Goal: Task Accomplishment & Management: Use online tool/utility

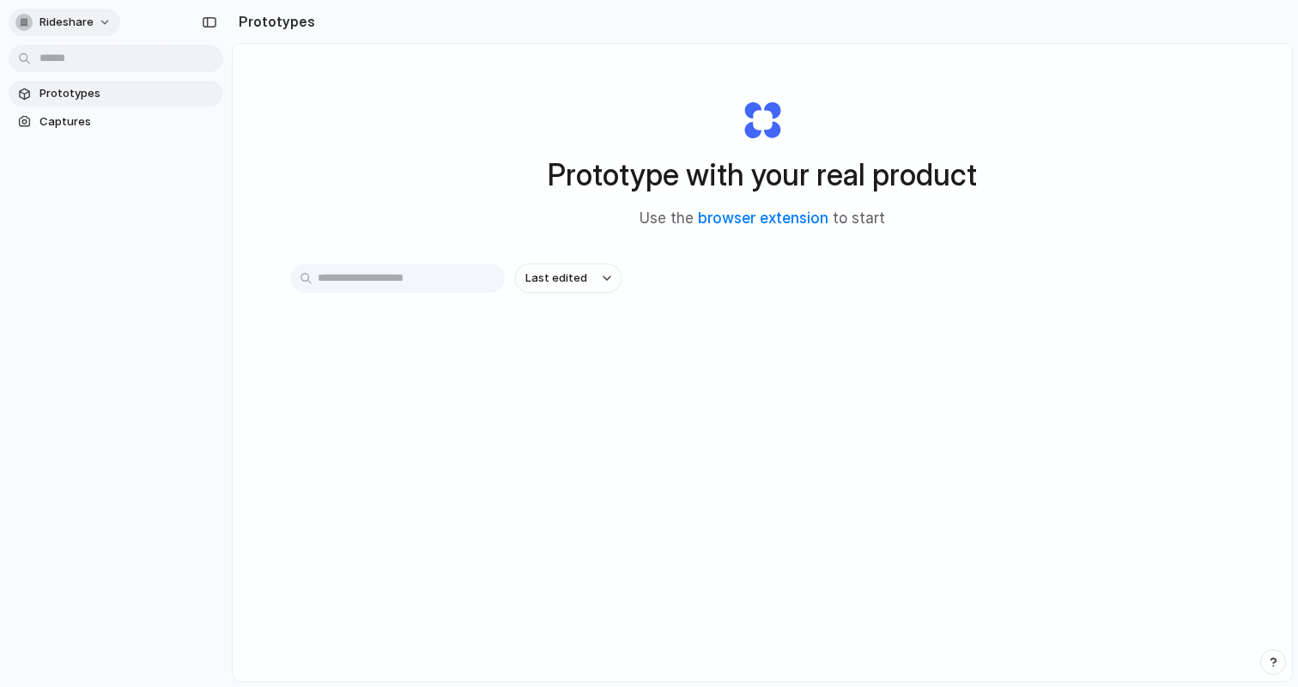
click at [79, 25] on span "Rideshare" at bounding box center [66, 22] width 54 height 17
click at [212, 169] on div "Settings Invite members Change theme Sign out" at bounding box center [649, 343] width 1298 height 687
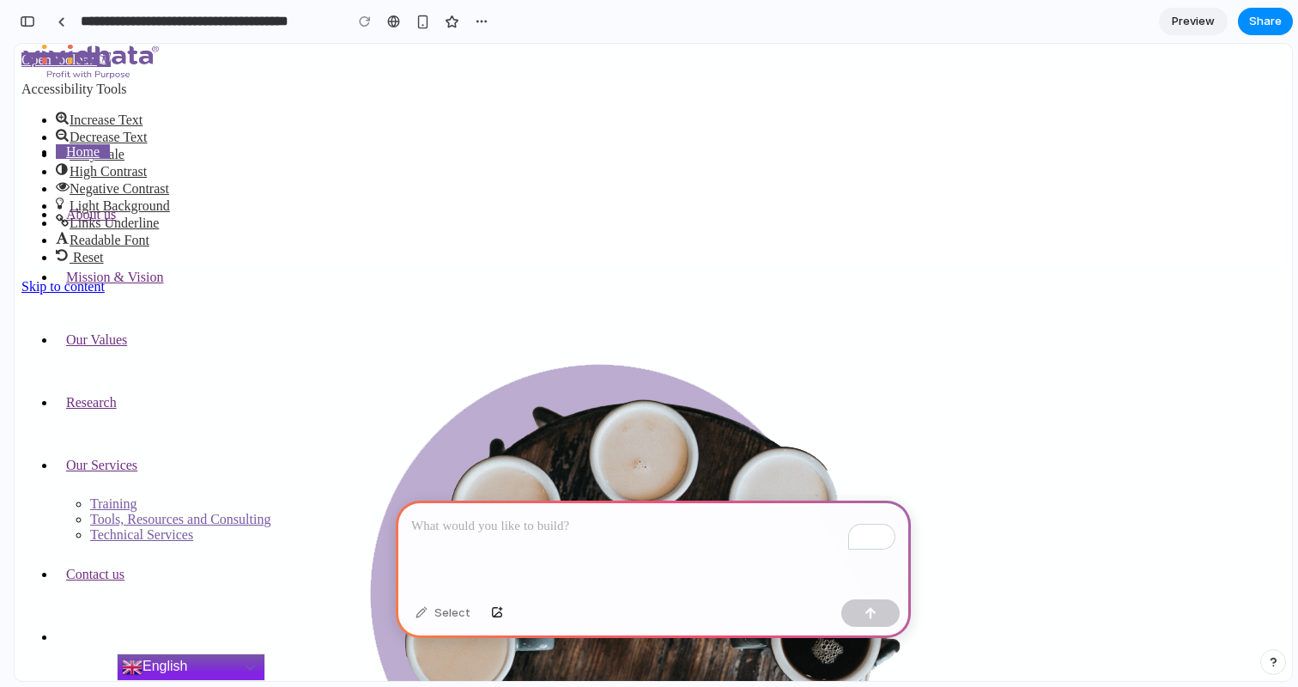
click at [492, 520] on p "To enrich screen reader interactions, please activate Accessibility in Grammarl…" at bounding box center [653, 526] width 484 height 21
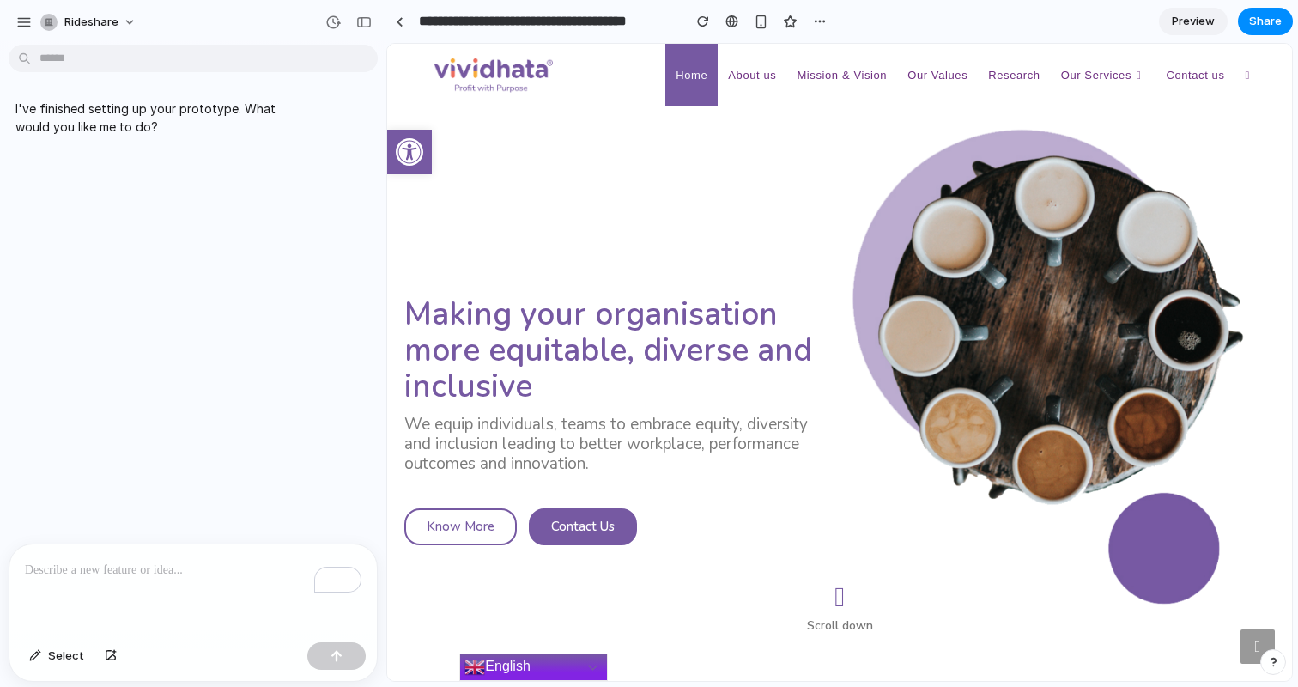
click at [161, 583] on div "To enrich screen reader interactions, please activate Accessibility in Grammarl…" at bounding box center [192, 589] width 367 height 91
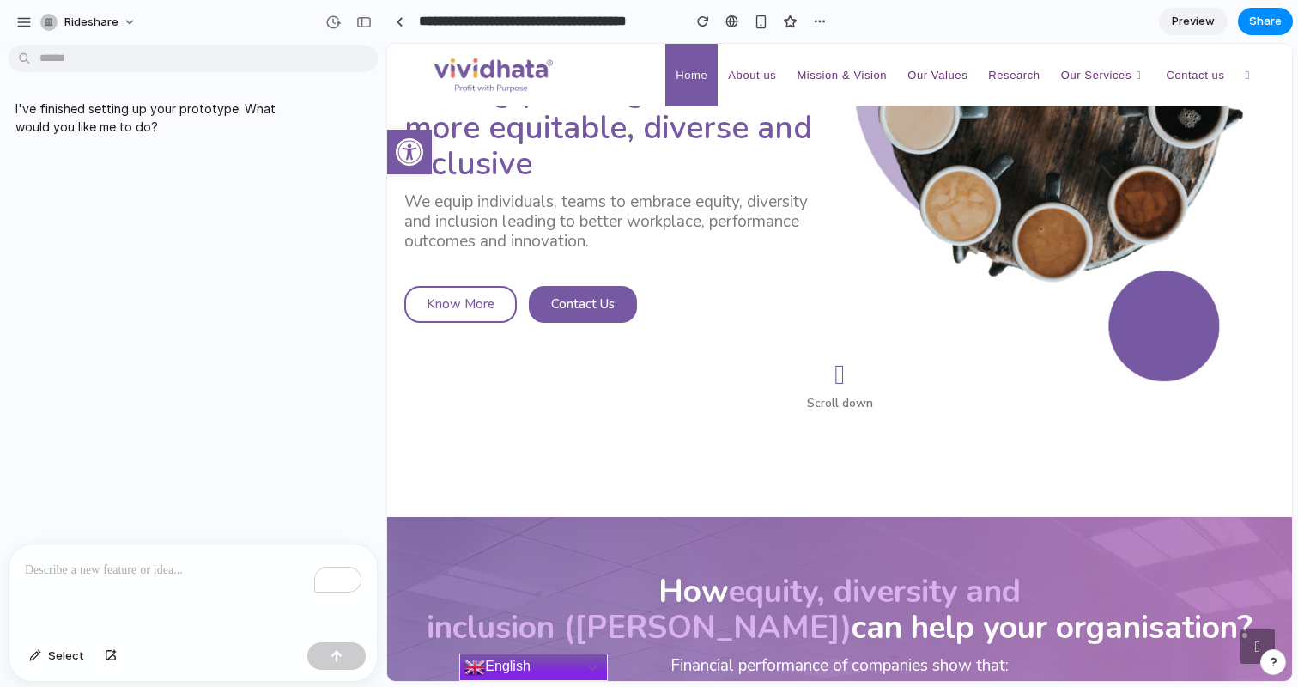
scroll to position [276, 0]
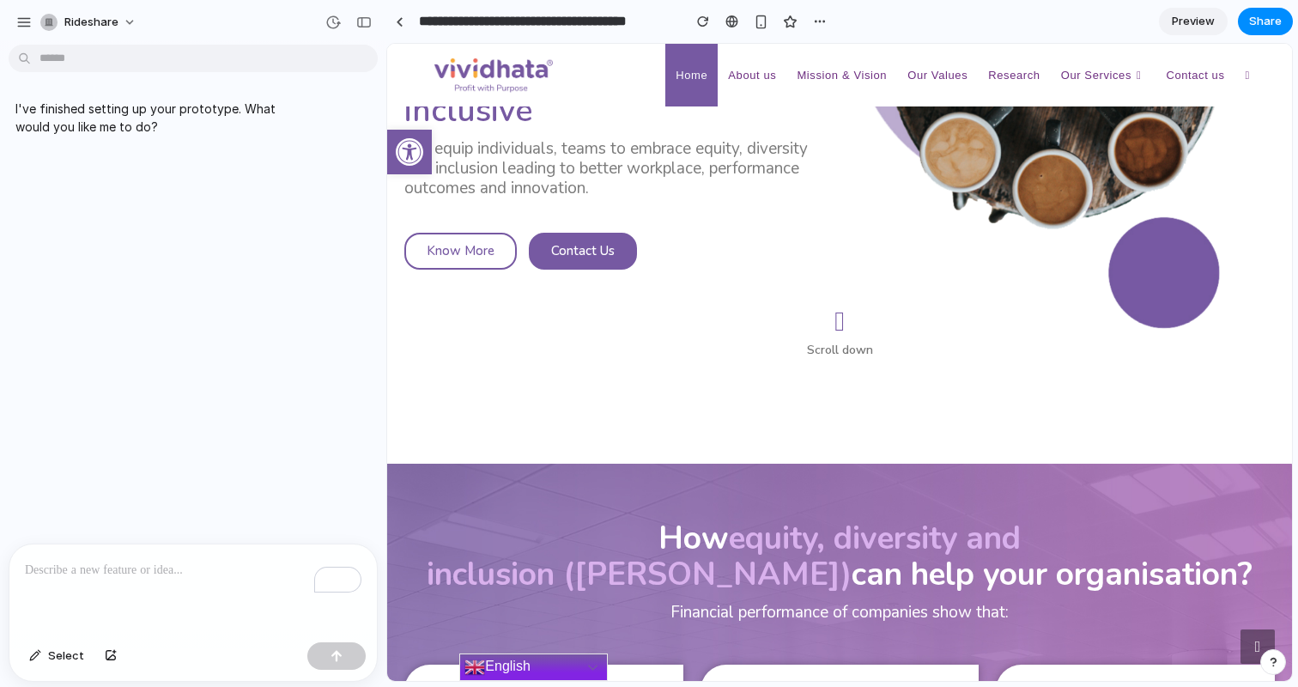
click at [105, 566] on p "To enrich screen reader interactions, please activate Accessibility in Grammarl…" at bounding box center [193, 570] width 337 height 21
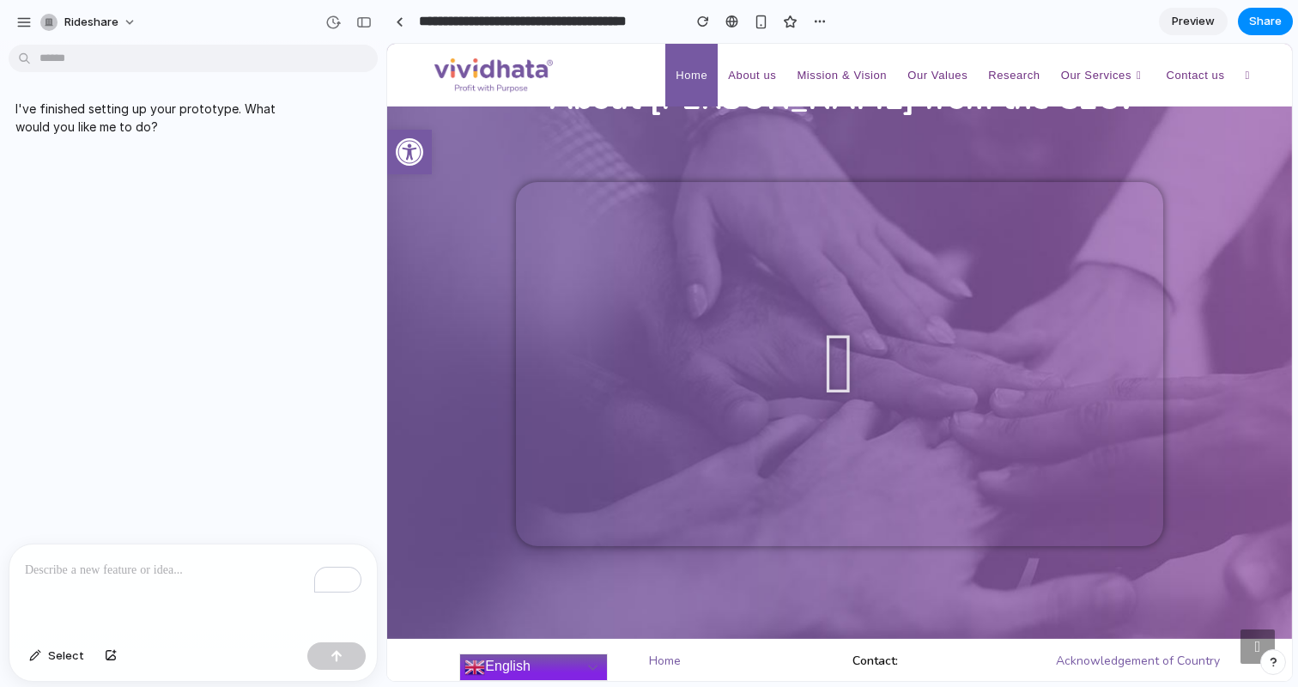
scroll to position [2195, 0]
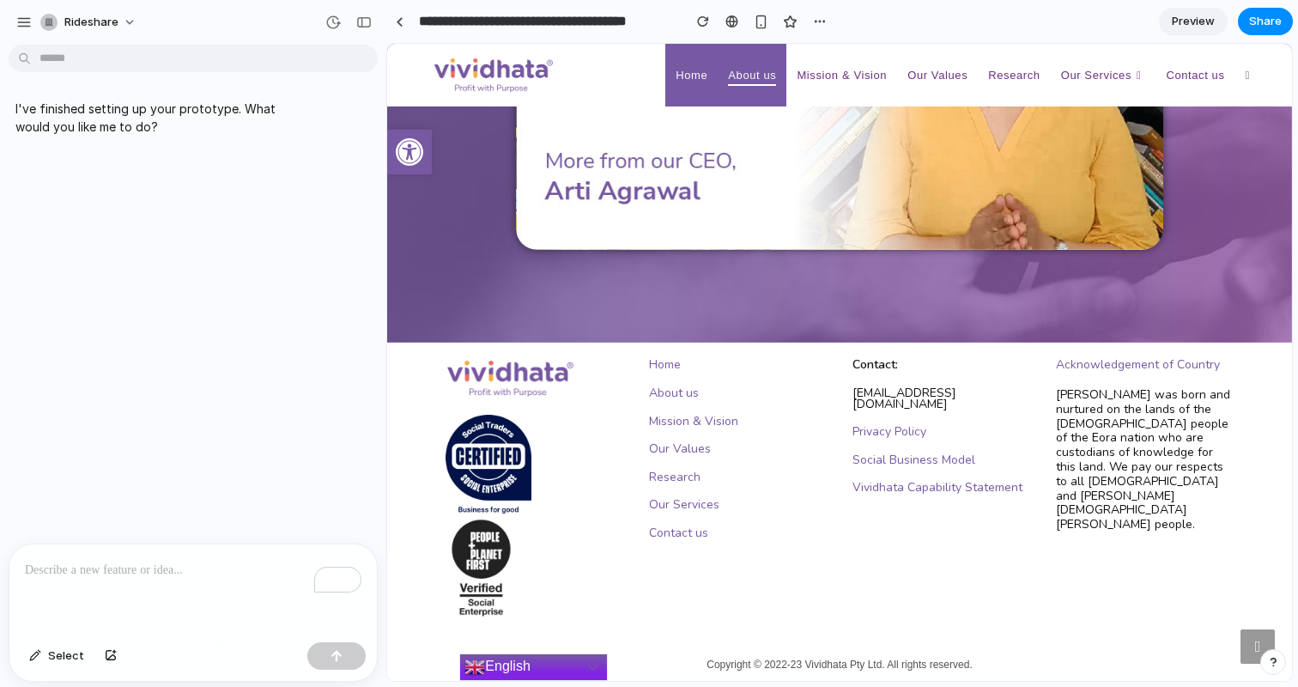
click at [743, 78] on span "About us" at bounding box center [752, 75] width 48 height 13
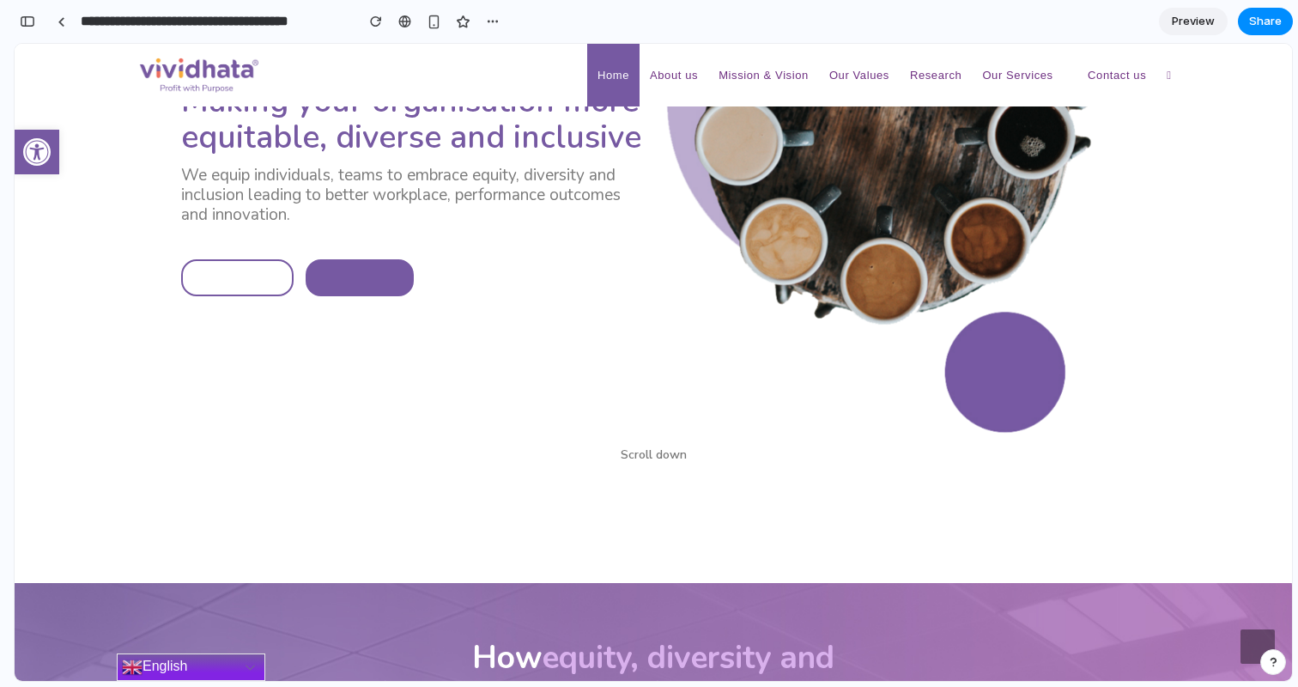
scroll to position [216, 0]
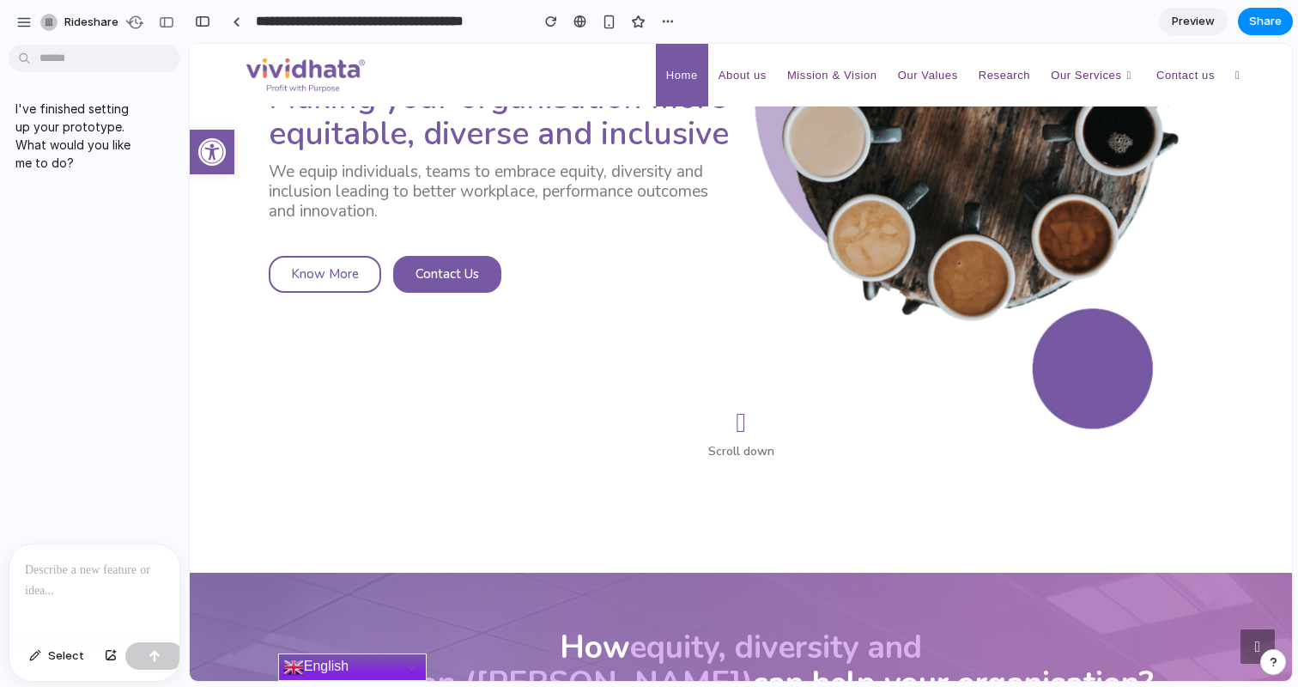
click at [66, 571] on p at bounding box center [94, 570] width 139 height 21
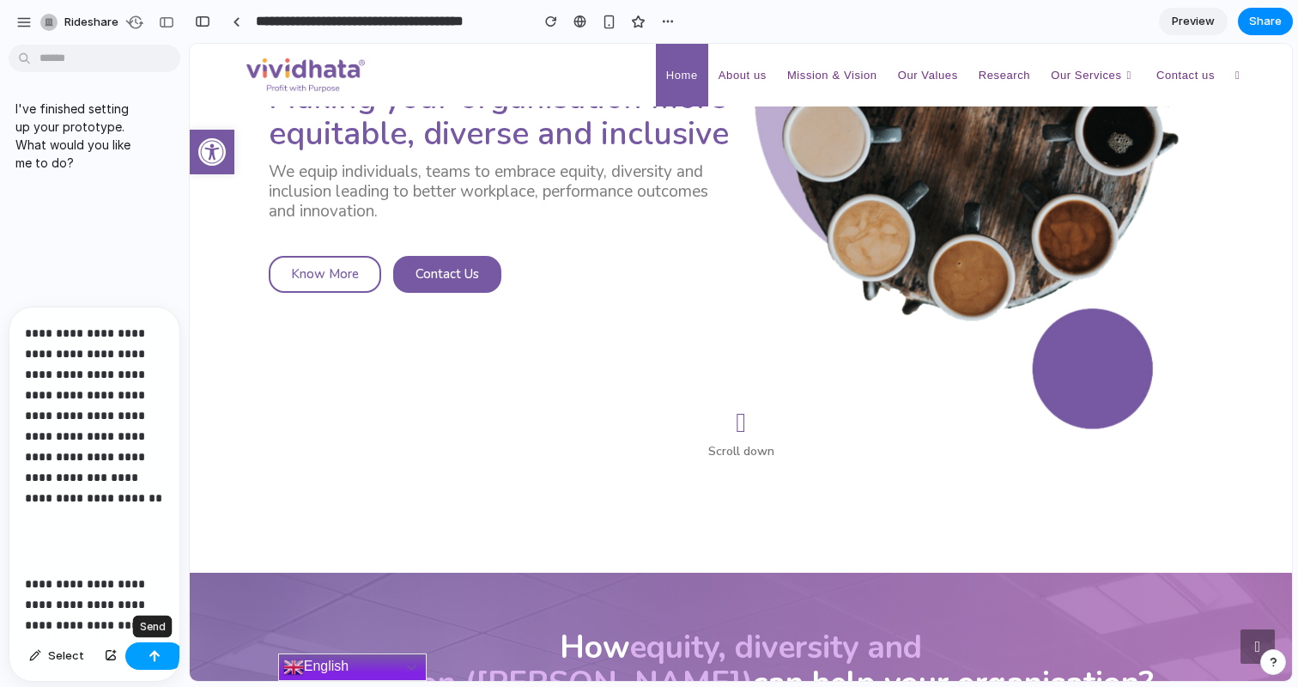
click at [150, 658] on div "button" at bounding box center [155, 656] width 12 height 12
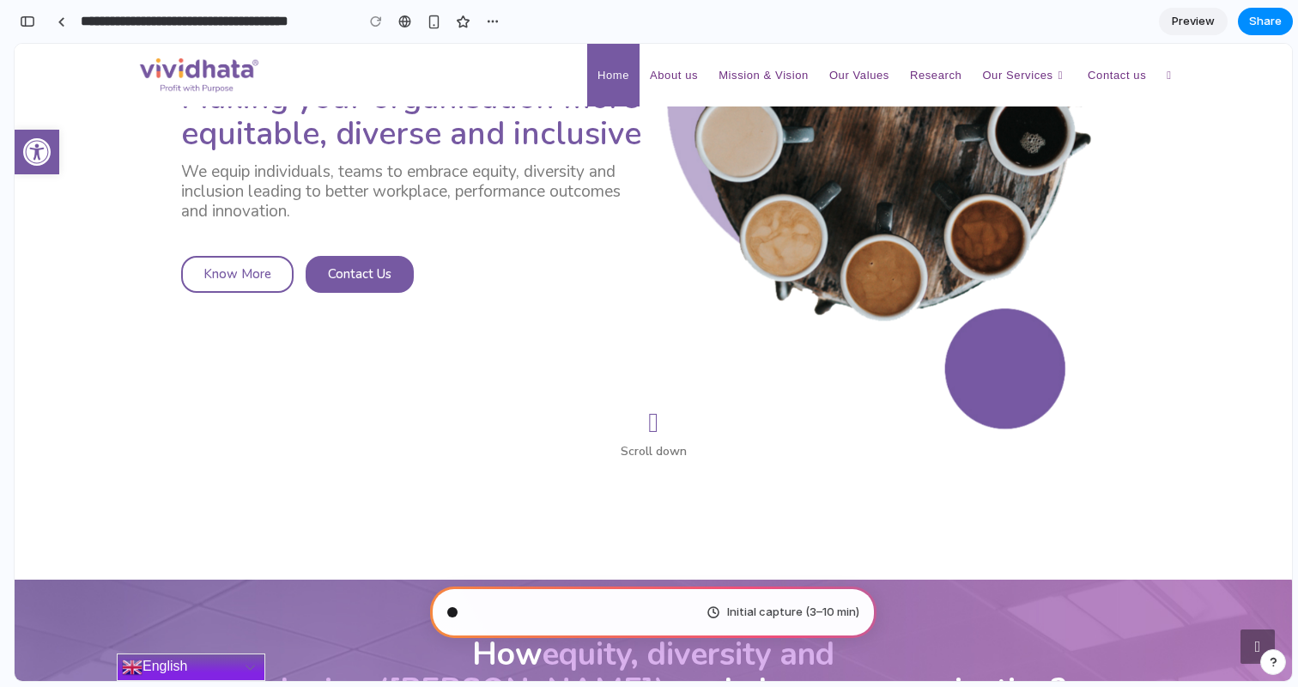
scroll to position [764, 0]
type input "**********"
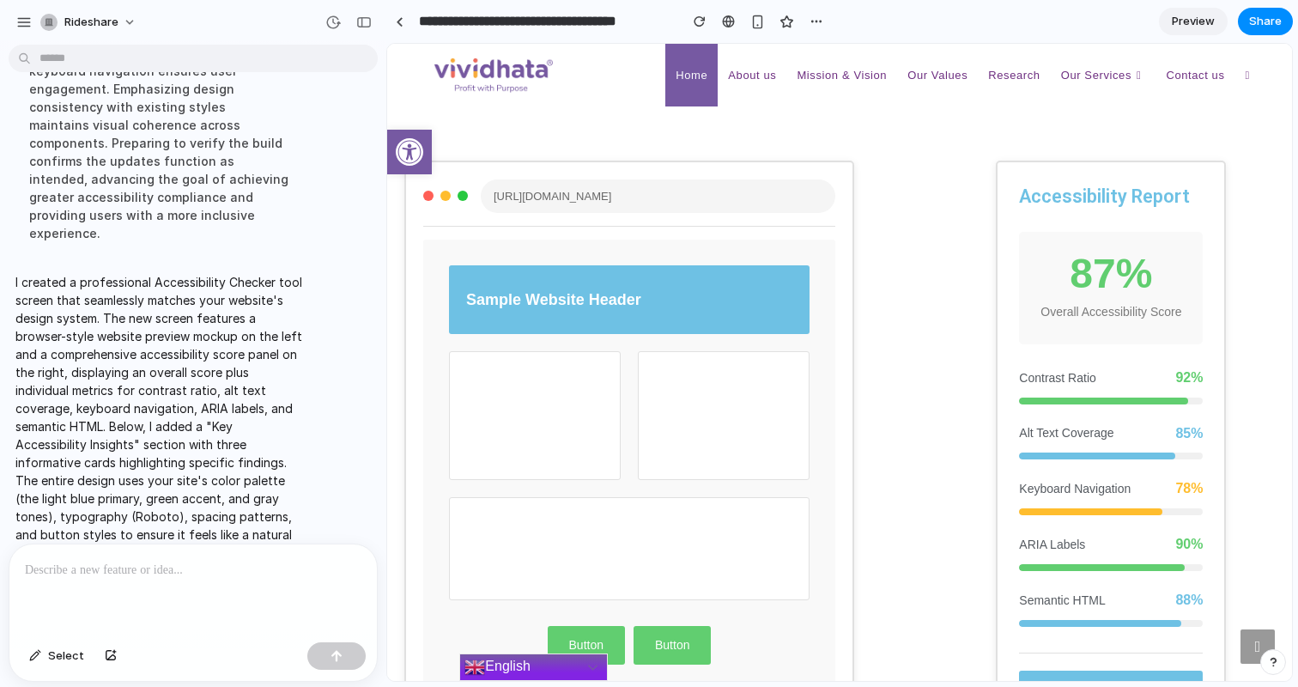
scroll to position [0, 0]
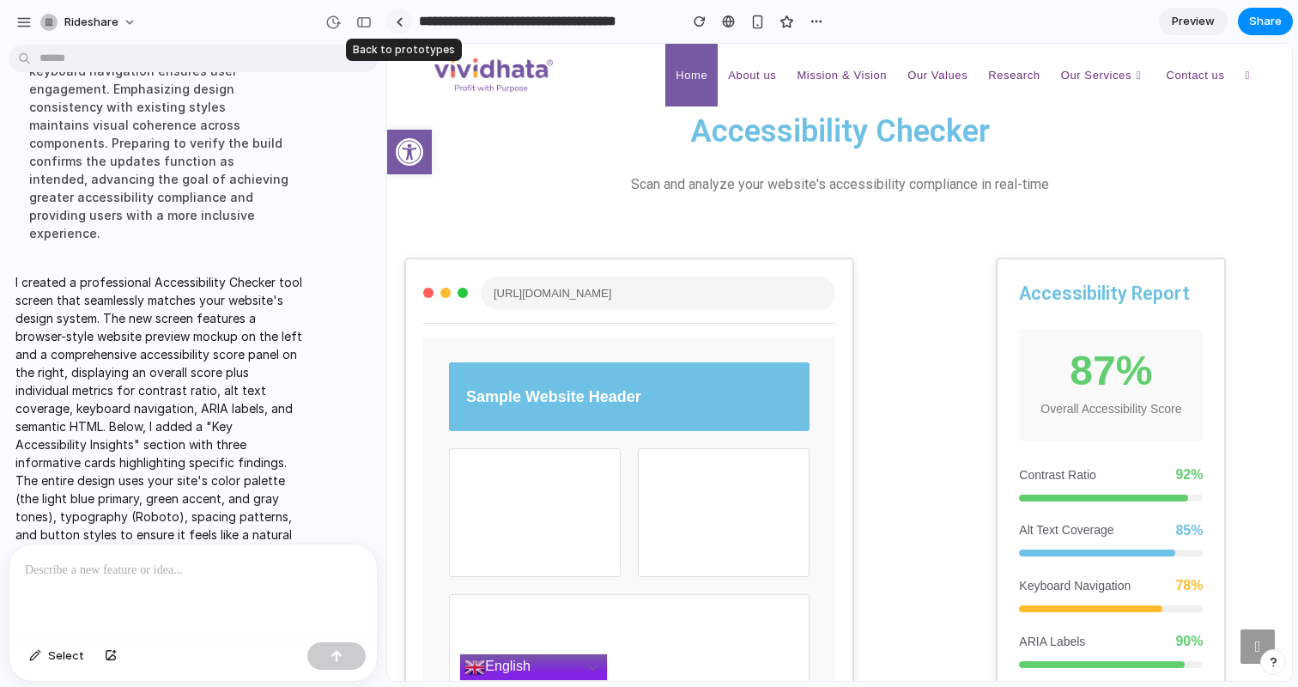
click at [399, 28] on link at bounding box center [399, 22] width 26 height 26
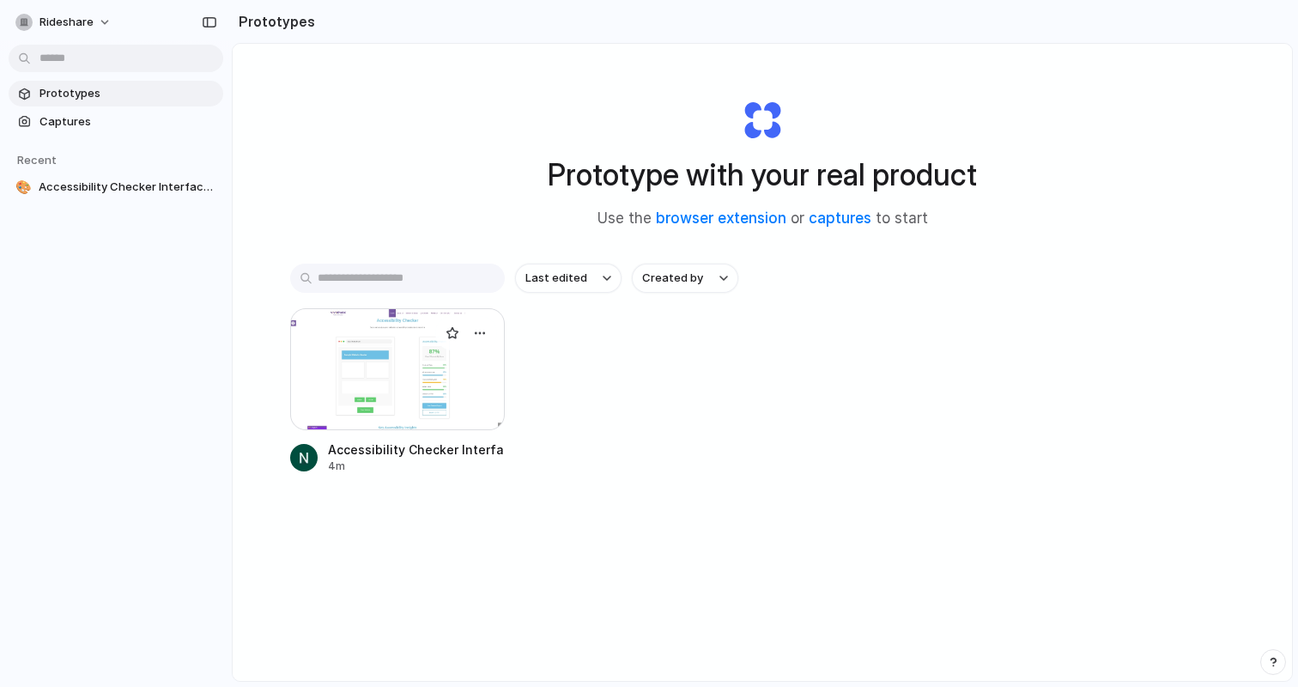
click at [378, 366] on div at bounding box center [397, 369] width 215 height 122
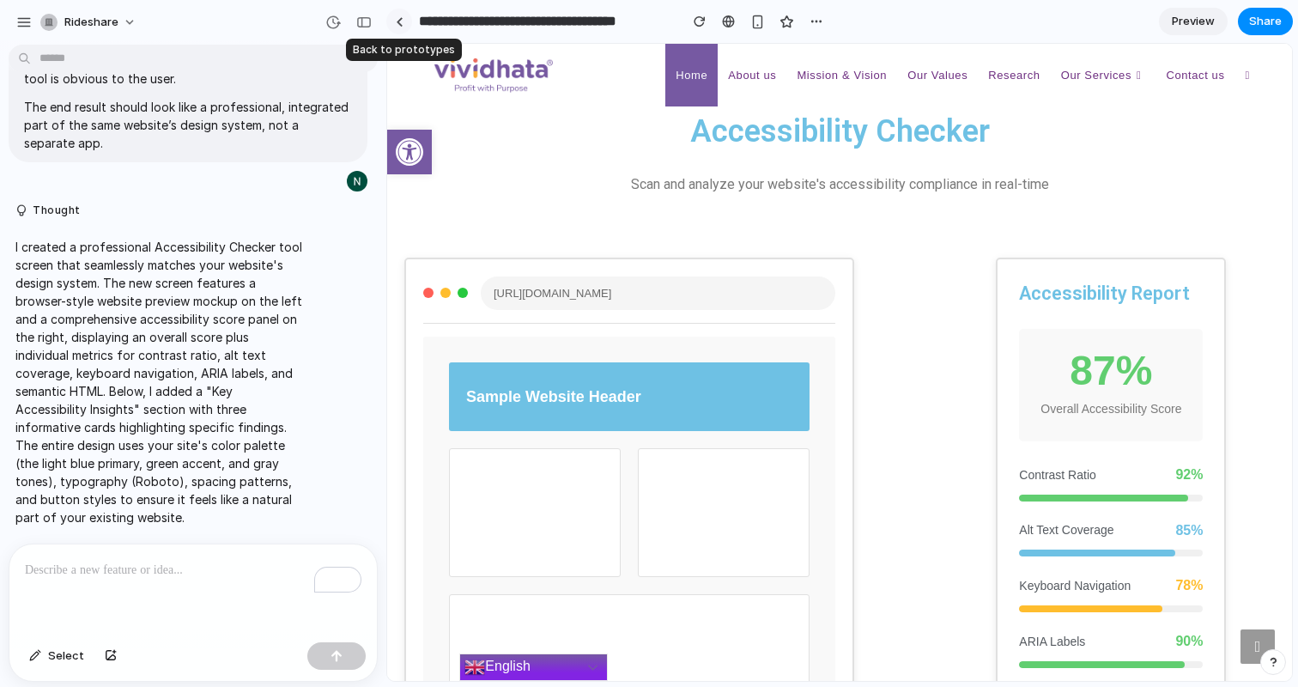
click at [396, 22] on div at bounding box center [400, 21] width 8 height 9
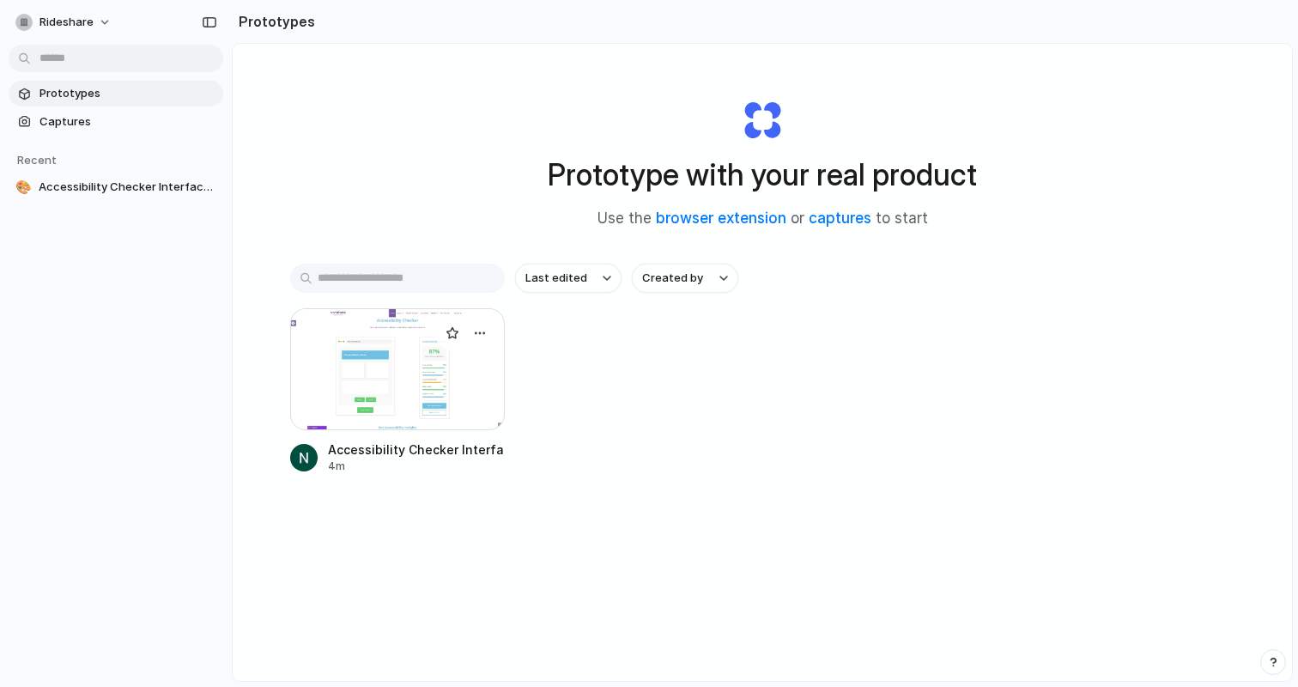
click at [363, 397] on div at bounding box center [397, 369] width 215 height 122
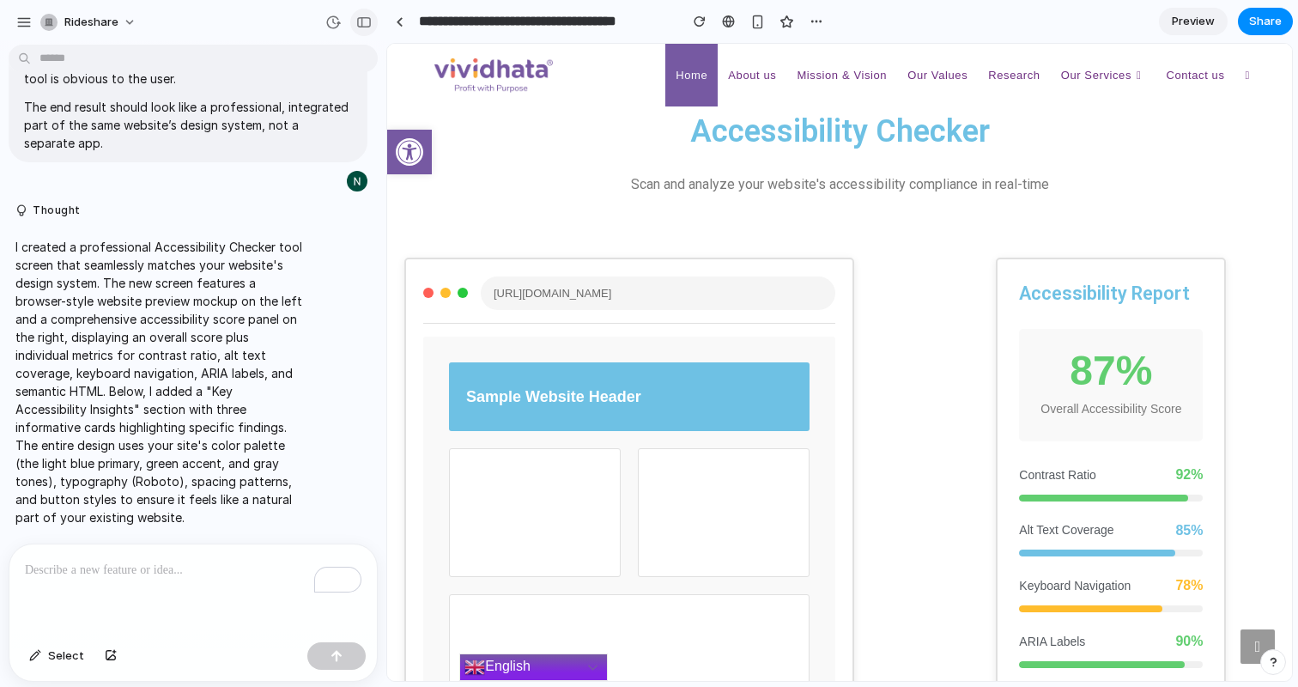
click at [361, 25] on div "button" at bounding box center [363, 22] width 15 height 12
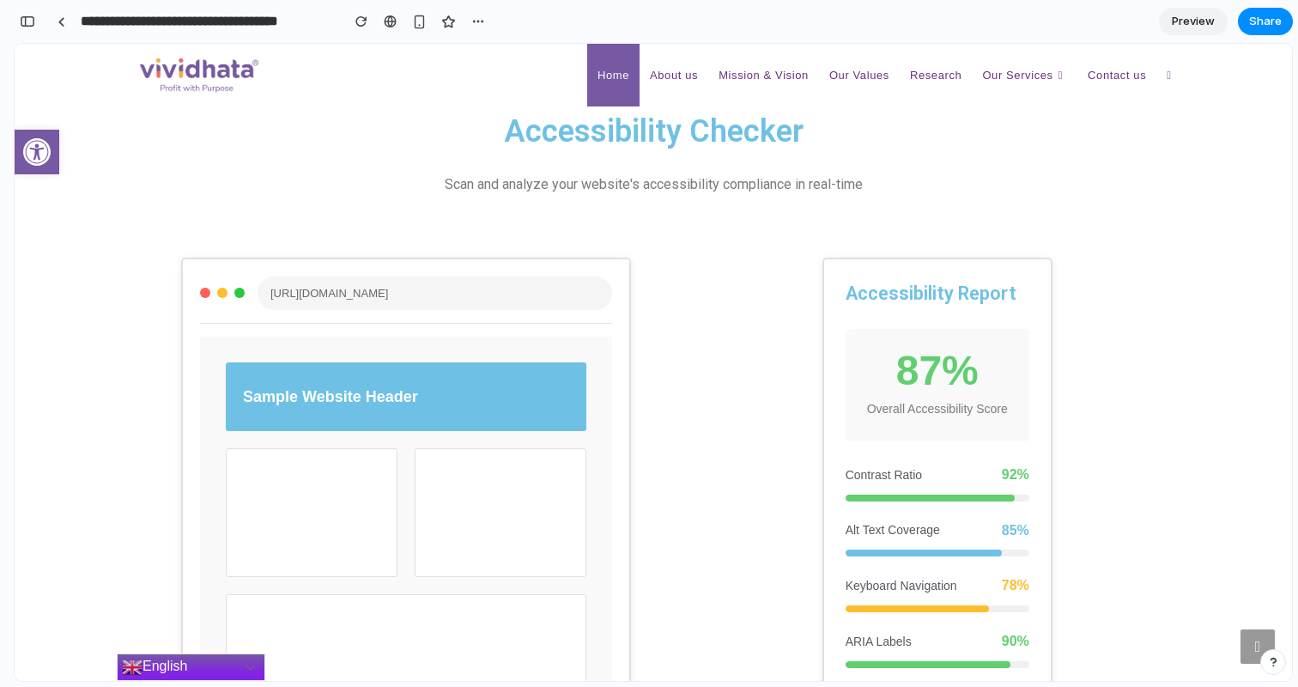
click at [370, 284] on div "https://example.com" at bounding box center [435, 292] width 355 height 33
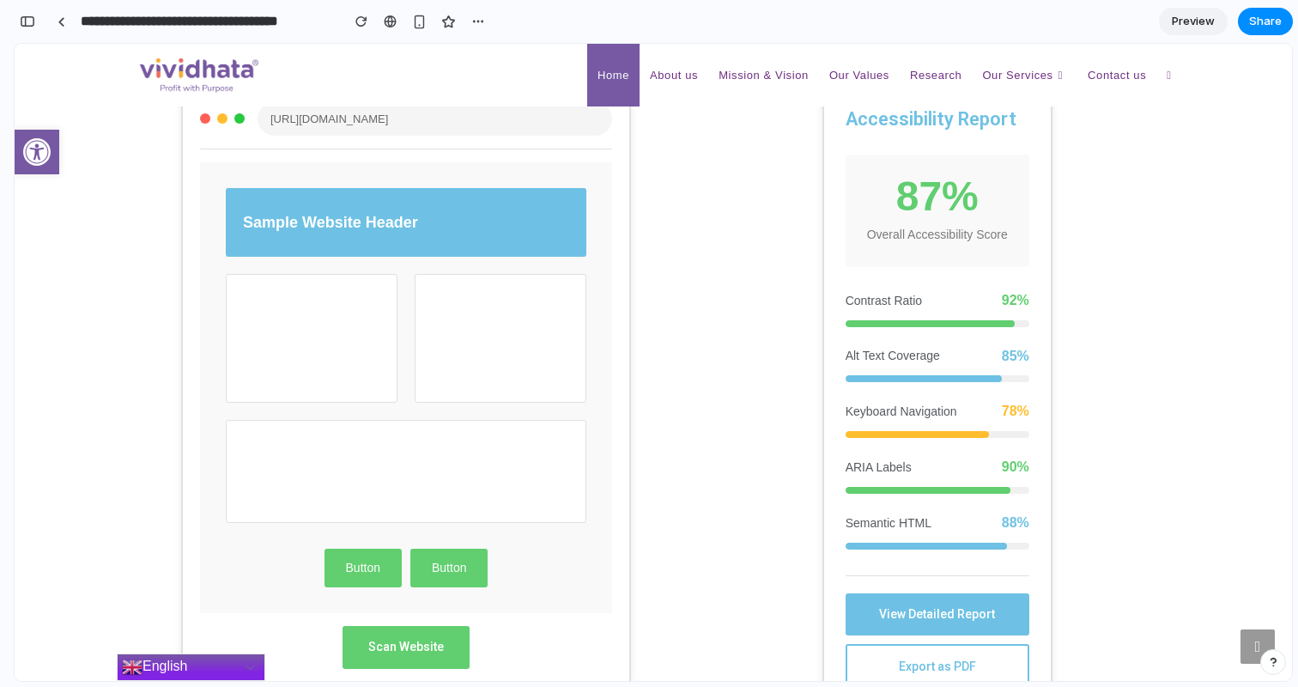
scroll to position [179, 0]
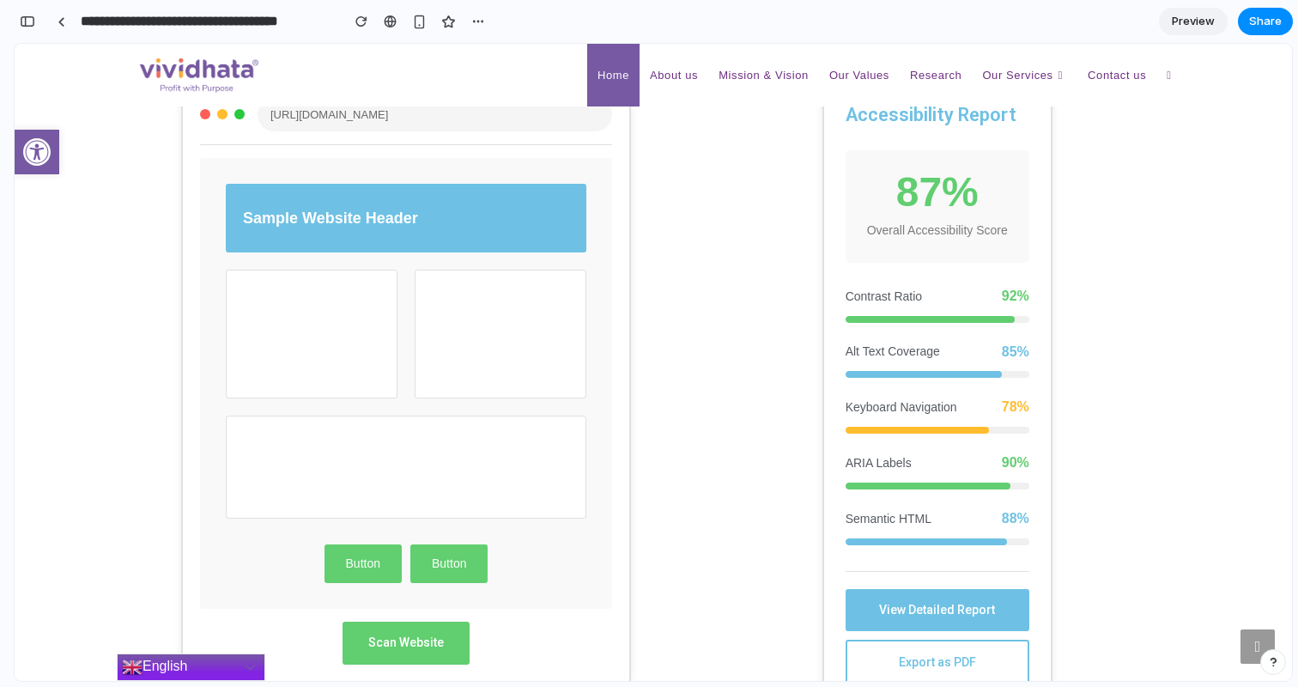
click at [336, 347] on div at bounding box center [312, 334] width 172 height 129
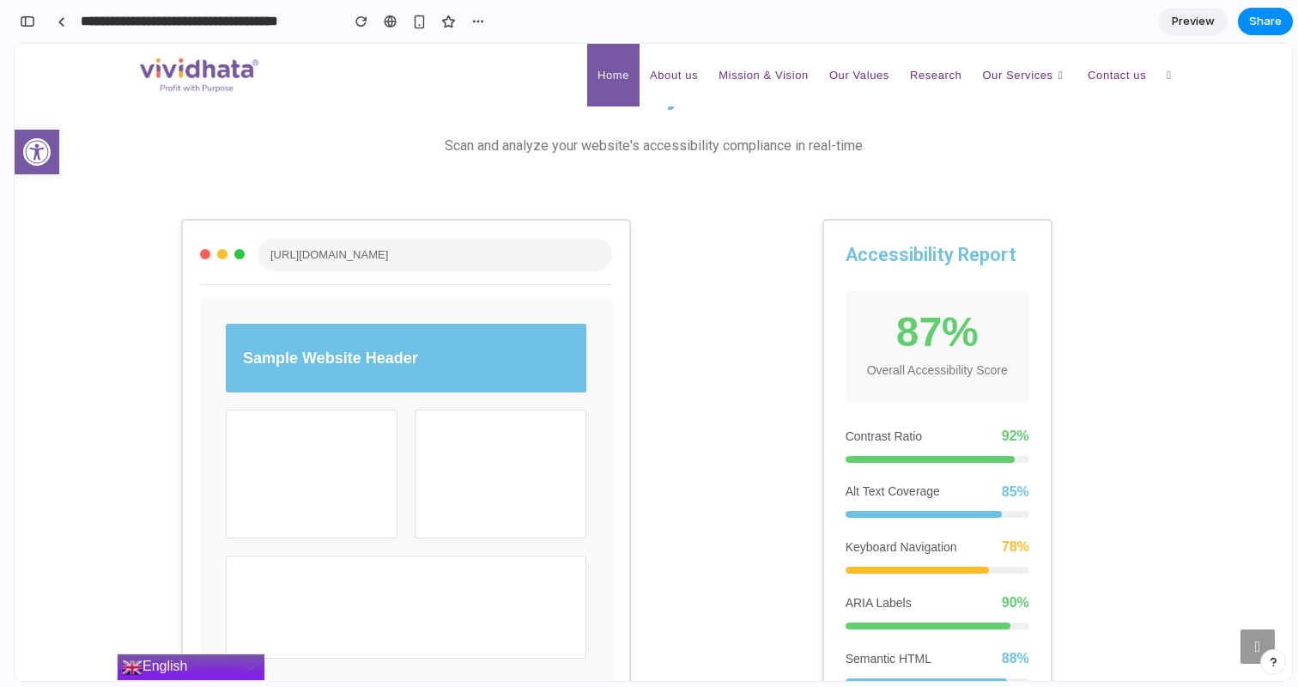
scroll to position [0, 0]
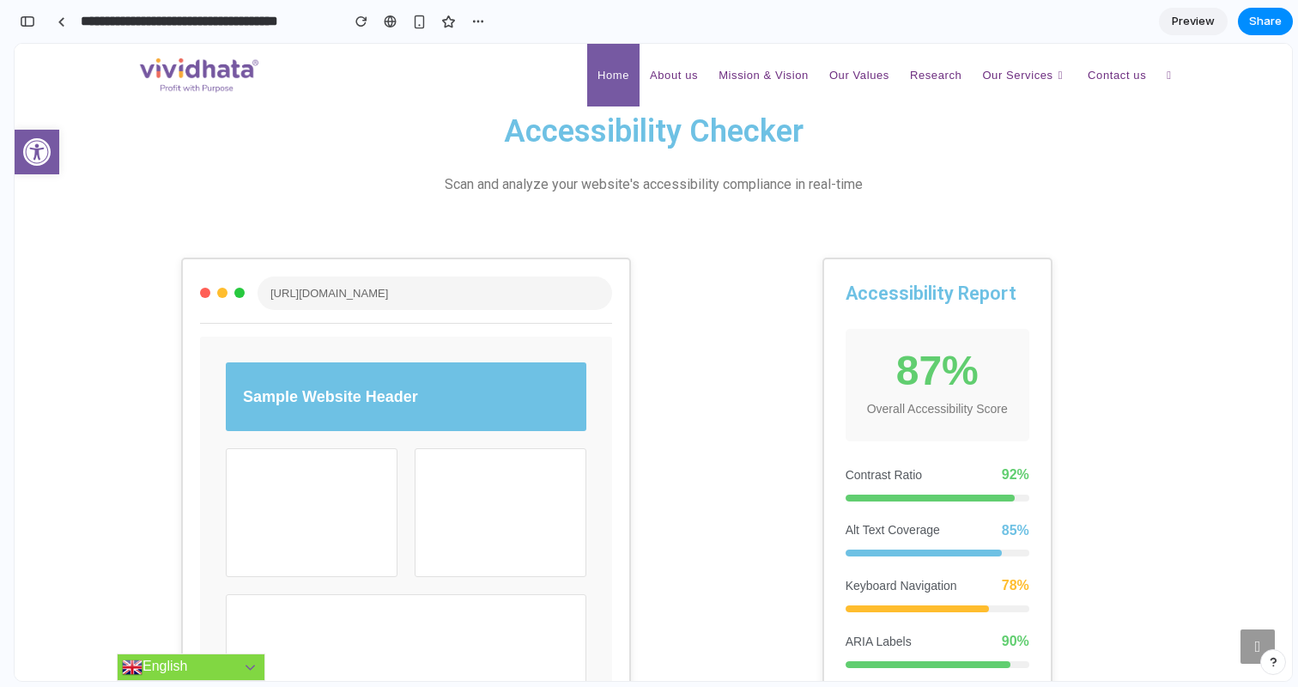
click at [164, 666] on link "English" at bounding box center [191, 666] width 149 height 27
click at [246, 663] on link "English" at bounding box center [191, 666] width 149 height 27
click at [424, 19] on div "button" at bounding box center [419, 22] width 15 height 15
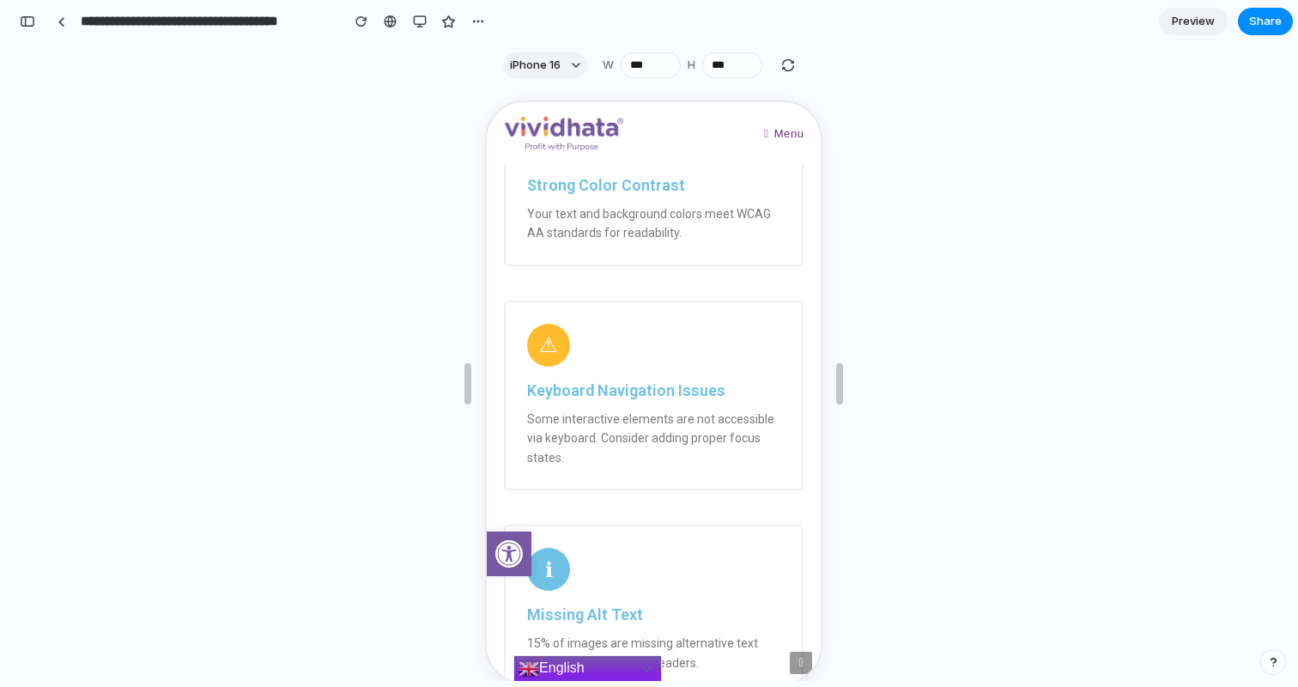
scroll to position [1809, 0]
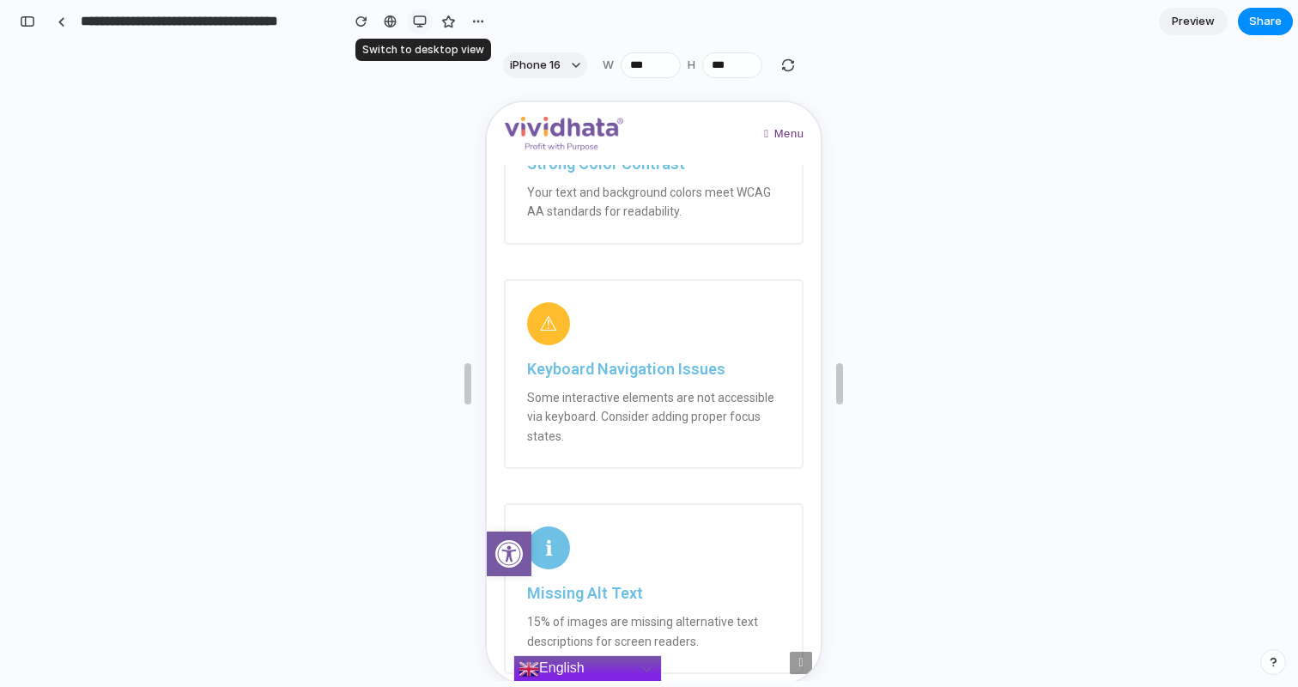
click at [420, 20] on div "button" at bounding box center [420, 22] width 14 height 14
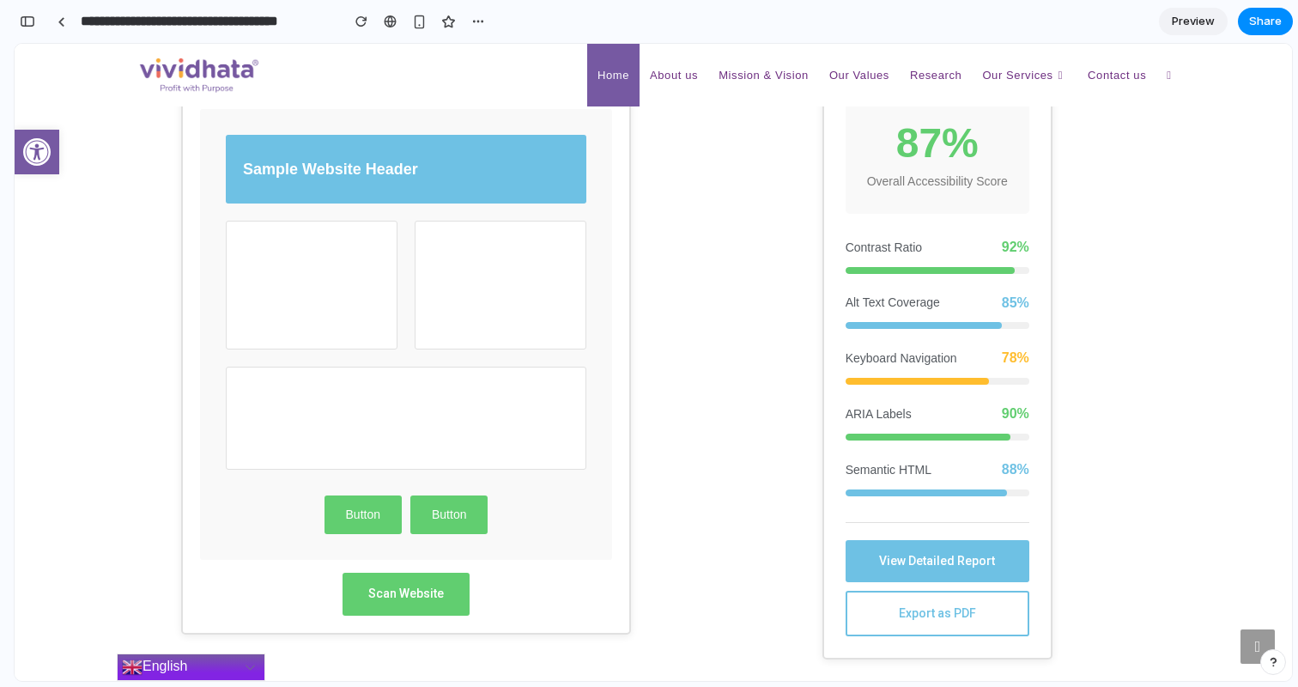
scroll to position [0, 0]
